Goal: Transaction & Acquisition: Subscribe to service/newsletter

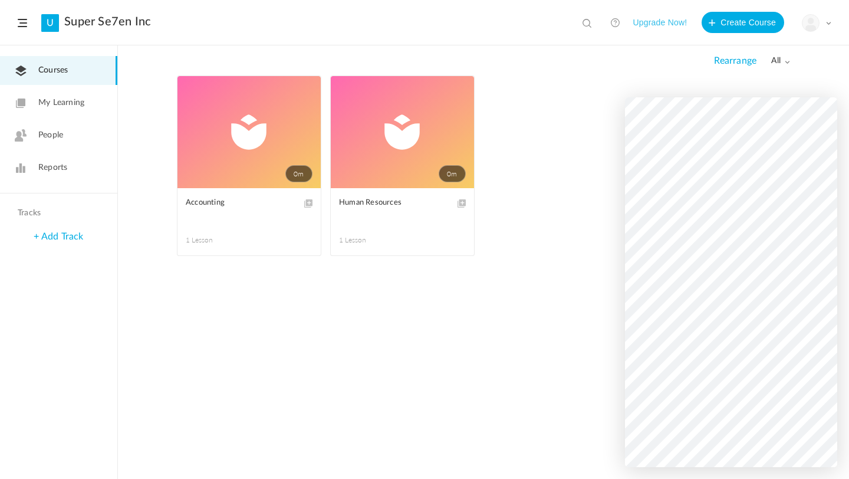
click at [667, 22] on button "Upgrade Now!" at bounding box center [660, 22] width 54 height 21
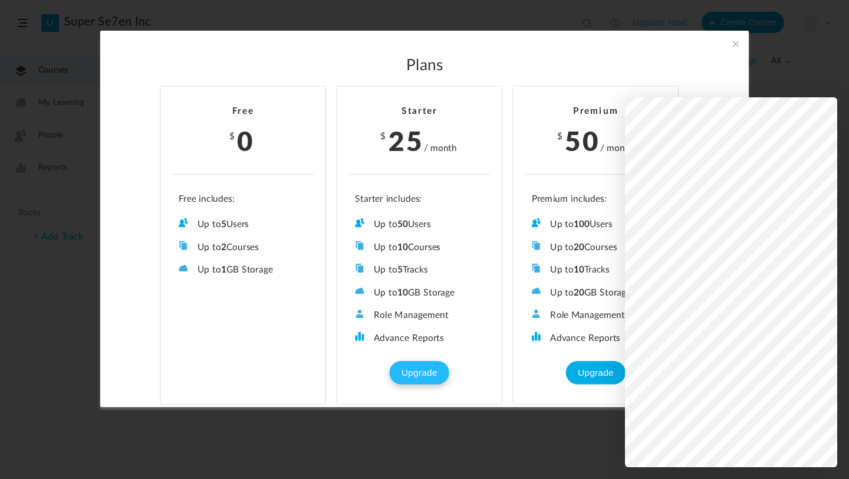
click at [416, 373] on button "Upgrade" at bounding box center [419, 373] width 59 height 24
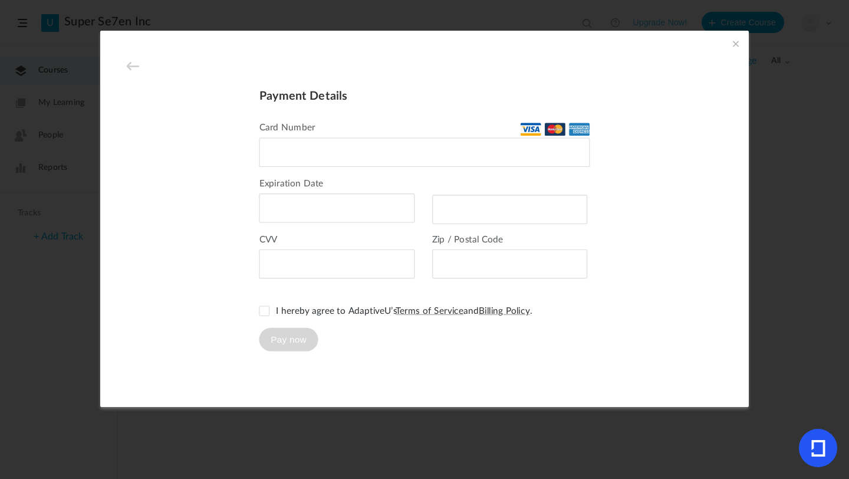
click at [300, 156] on div at bounding box center [425, 152] width 331 height 29
click at [453, 202] on div at bounding box center [510, 209] width 156 height 29
click at [260, 310] on span at bounding box center [265, 311] width 11 height 11
click at [290, 338] on button "Pay now" at bounding box center [289, 340] width 59 height 24
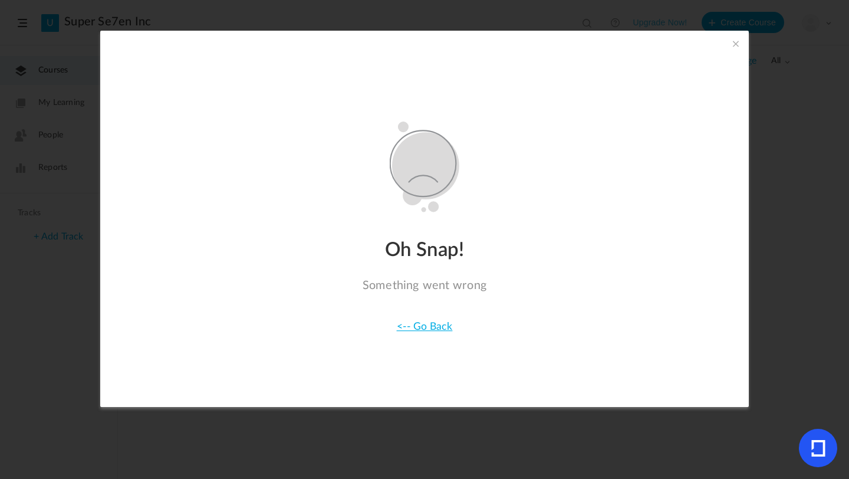
click at [420, 331] on link "<-- Go Back" at bounding box center [425, 326] width 56 height 11
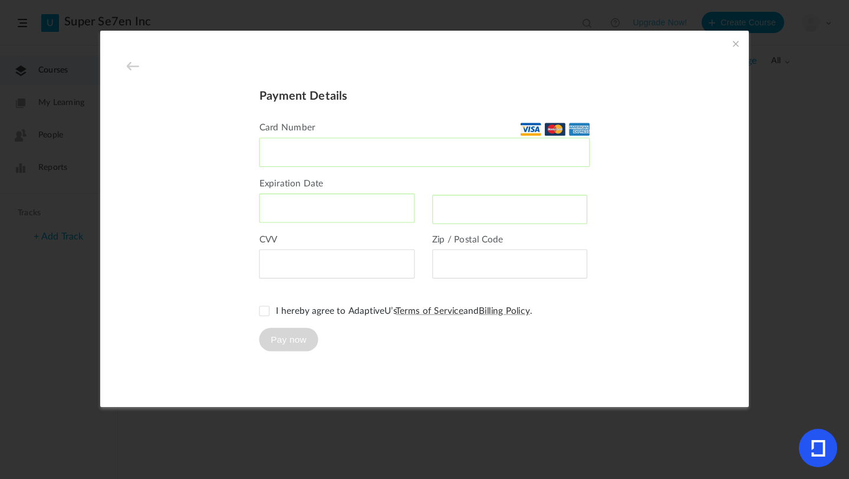
click at [307, 268] on div at bounding box center [338, 264] width 156 height 29
click at [262, 306] on span at bounding box center [265, 311] width 11 height 11
click at [444, 270] on div at bounding box center [510, 264] width 156 height 29
click at [736, 42] on span at bounding box center [736, 43] width 13 height 13
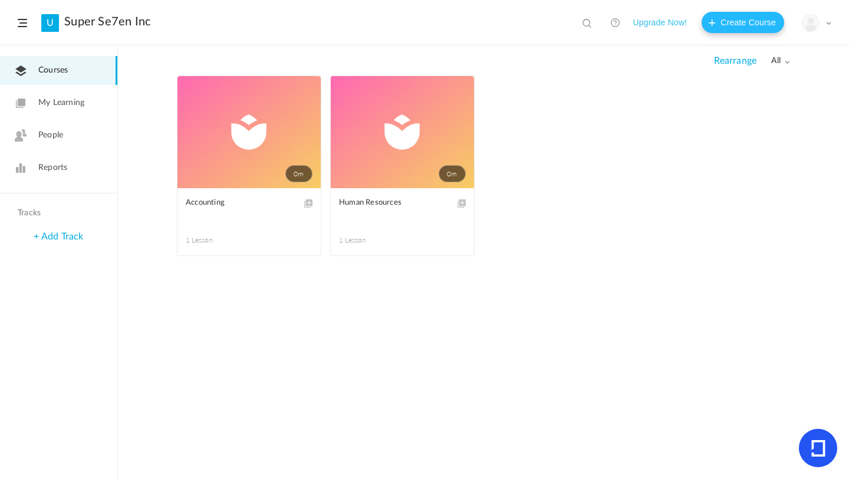
click at [735, 23] on button "Create Course" at bounding box center [743, 22] width 83 height 21
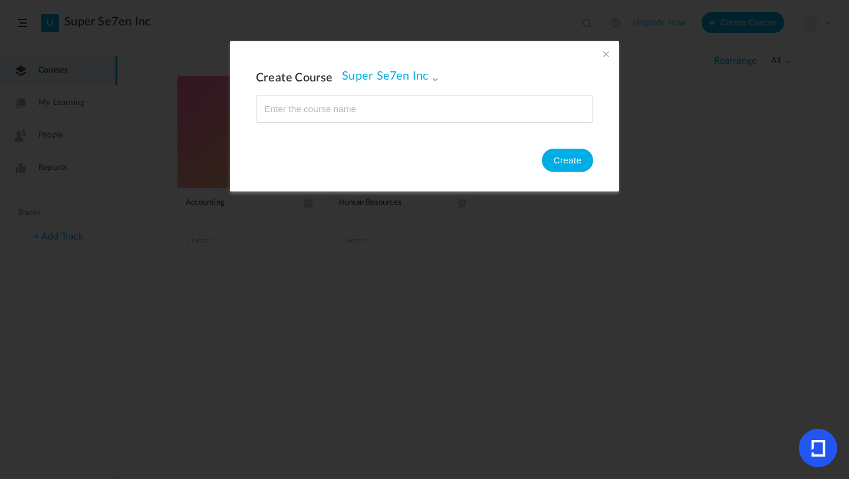
click at [611, 52] on div "Create Course Super Se7en Inc Super Se7en Inc Create" at bounding box center [424, 116] width 389 height 150
click at [600, 51] on span at bounding box center [606, 54] width 13 height 13
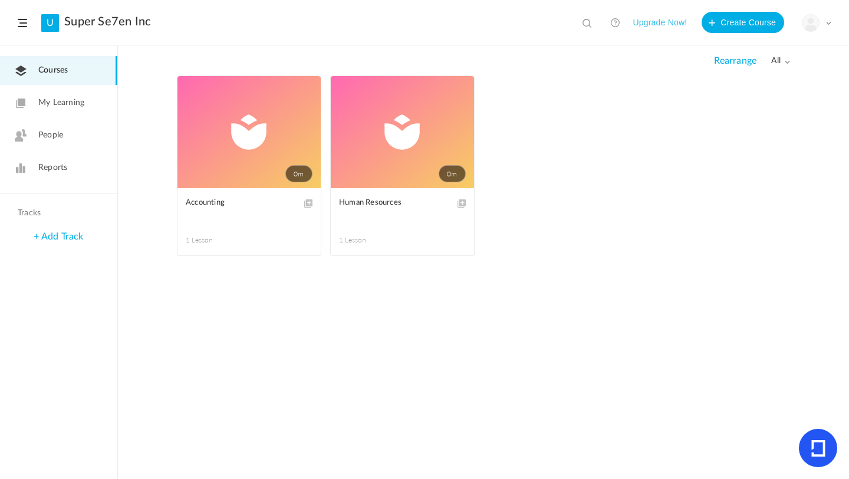
click at [656, 24] on button "Upgrade Now!" at bounding box center [660, 22] width 54 height 21
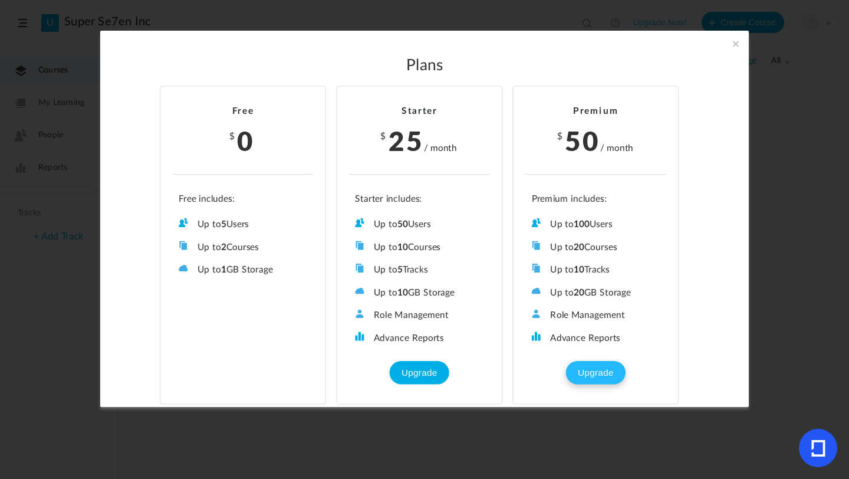
click at [589, 364] on button "Upgrade" at bounding box center [595, 373] width 59 height 24
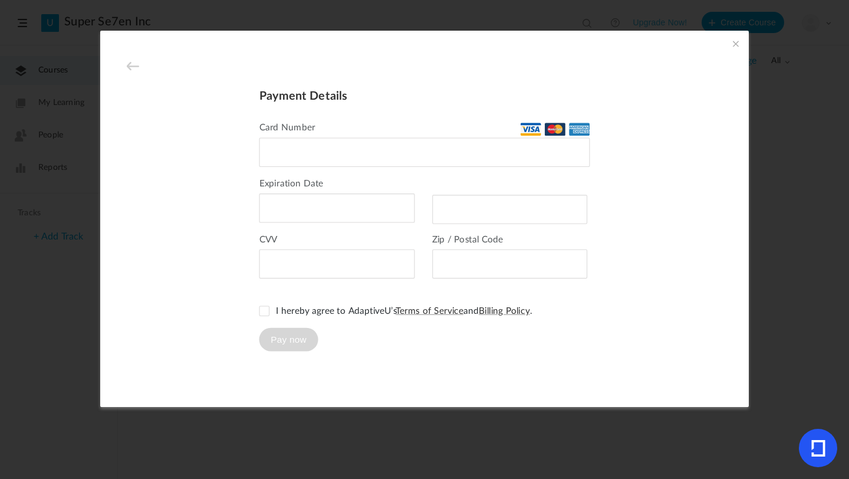
click at [286, 158] on div at bounding box center [425, 152] width 331 height 29
click at [260, 314] on span at bounding box center [265, 311] width 11 height 11
click at [297, 334] on button "Pay now" at bounding box center [289, 340] width 59 height 24
